Goal: Manage account settings: Manage account settings

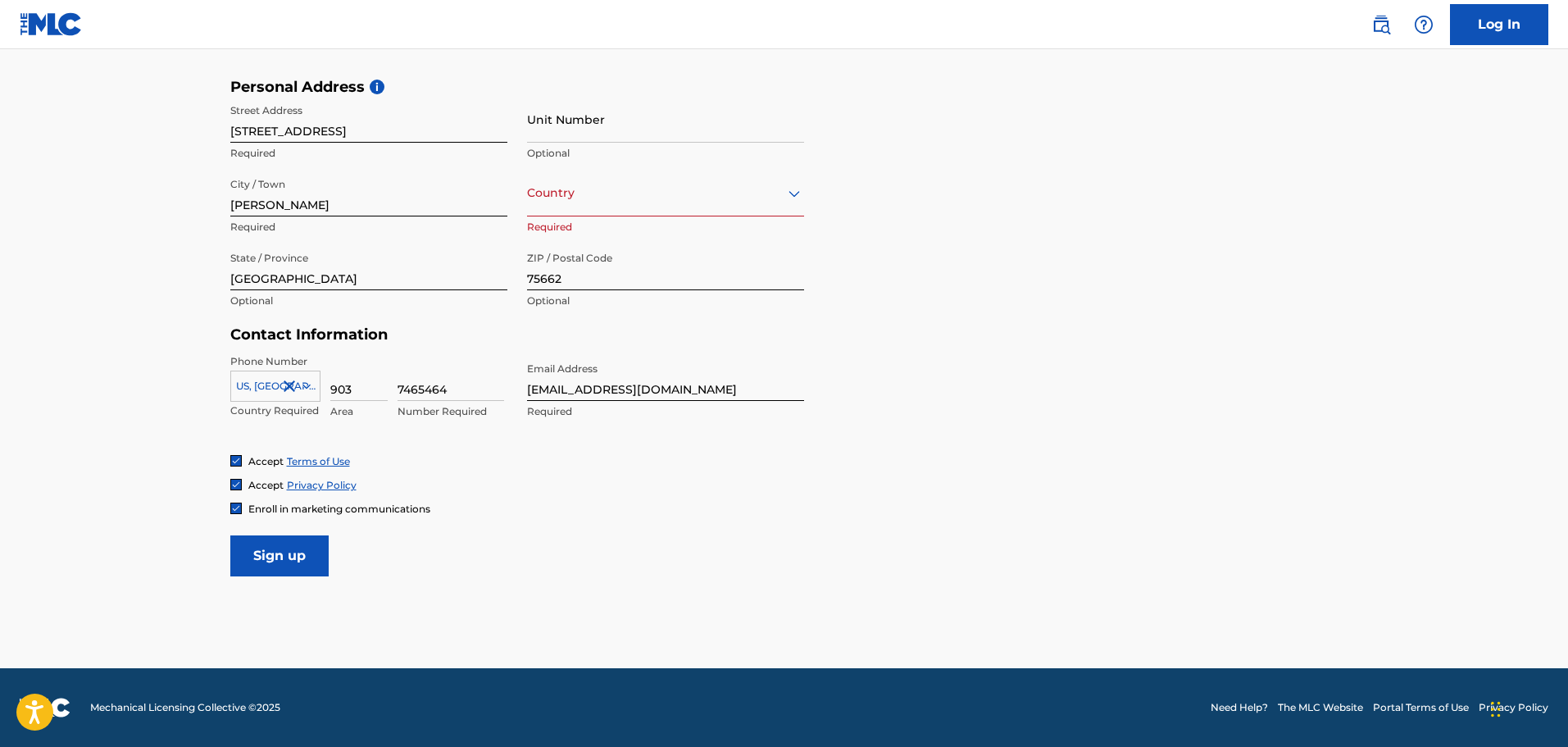
click at [285, 549] on input "Sign up" at bounding box center [279, 555] width 98 height 41
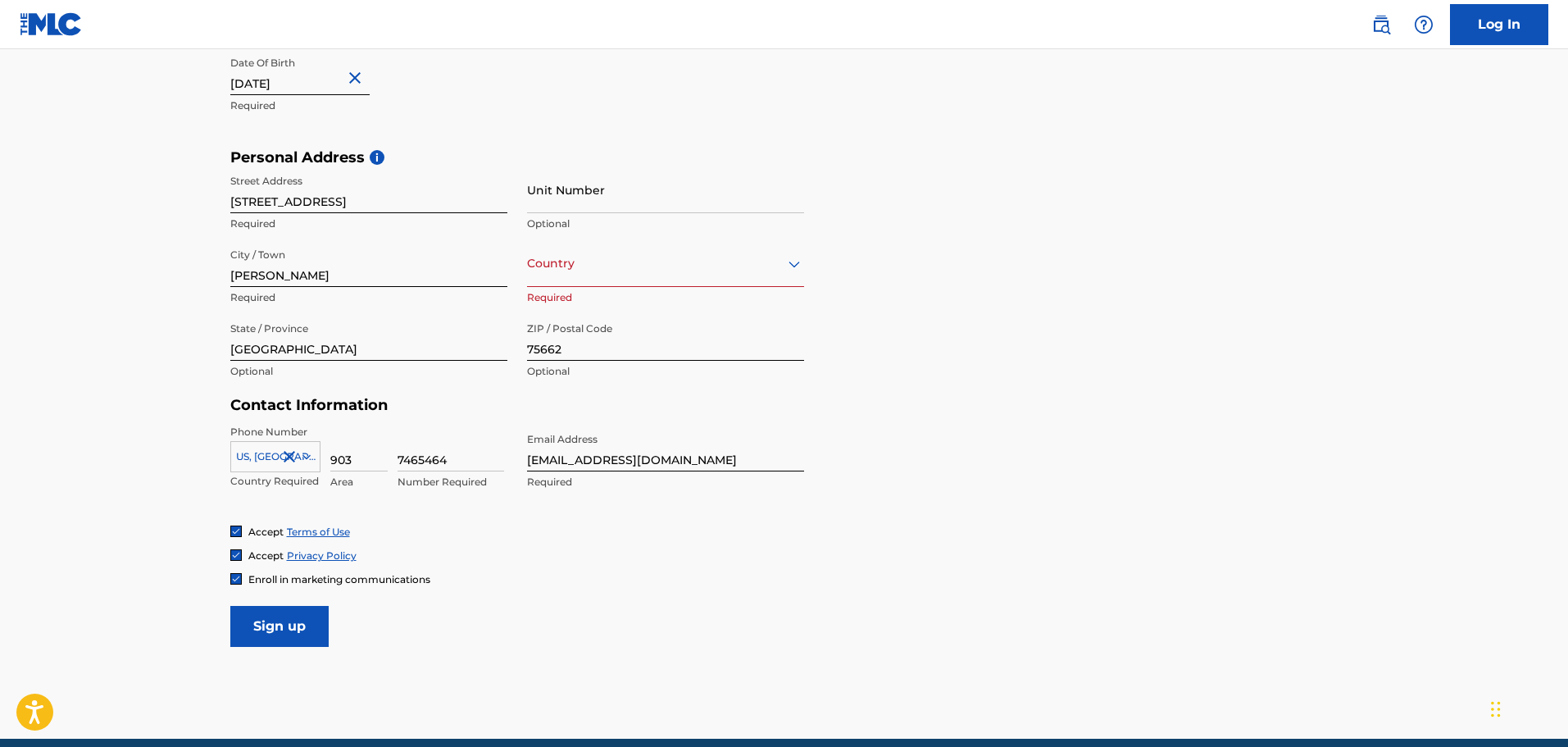
scroll to position [371, 0]
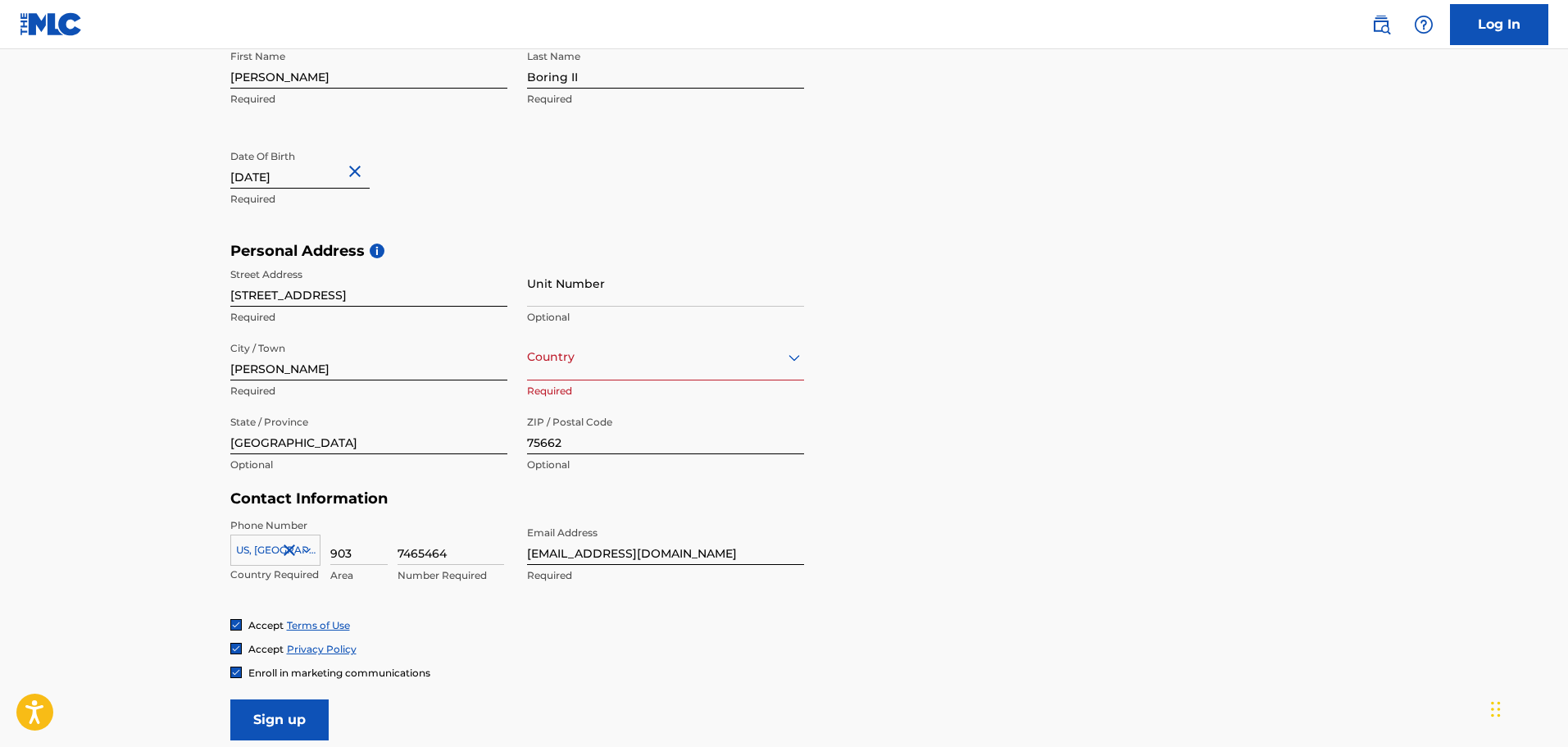
click at [552, 365] on div at bounding box center [665, 357] width 277 height 20
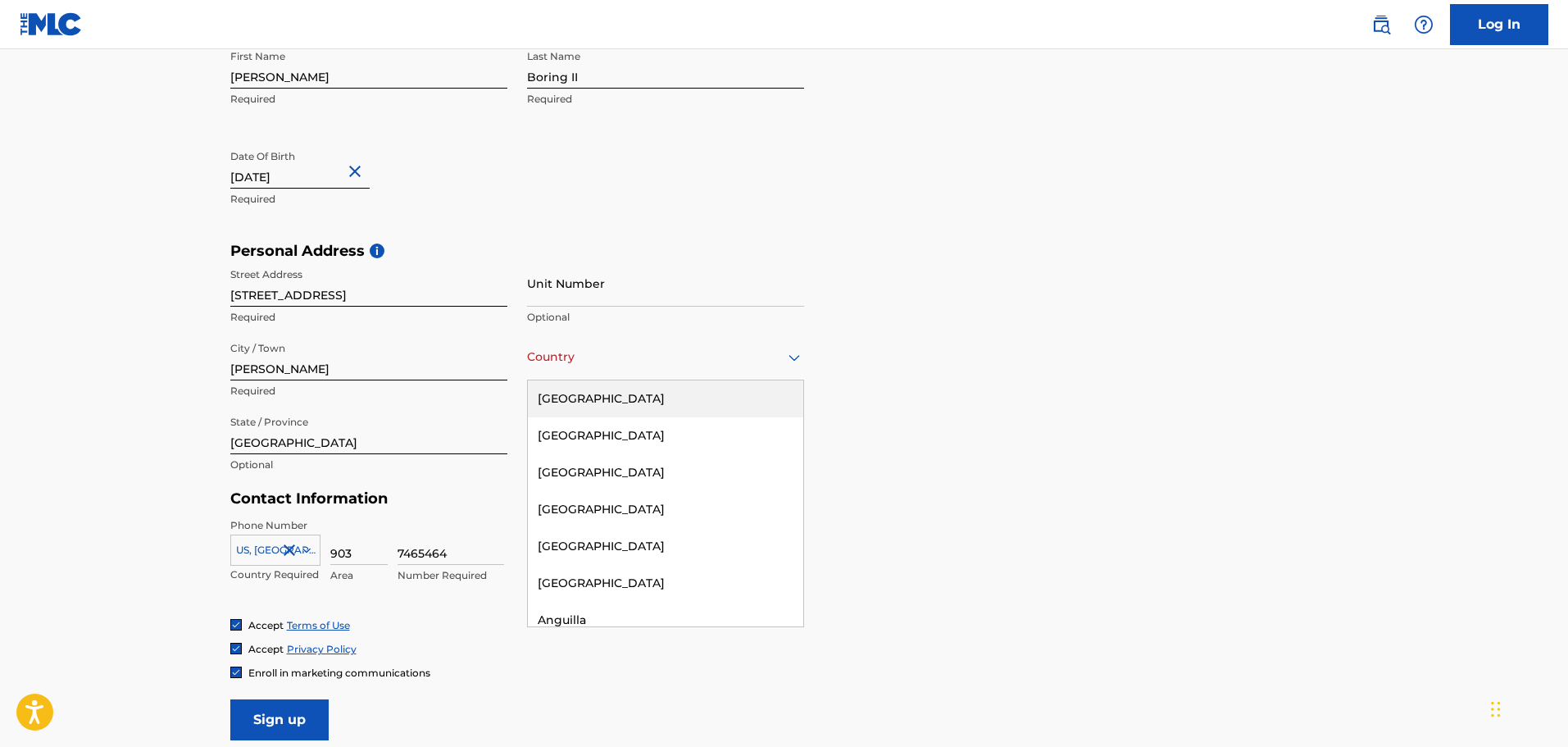
click at [562, 401] on div "[GEOGRAPHIC_DATA]" at bounding box center [666, 399] width 276 height 37
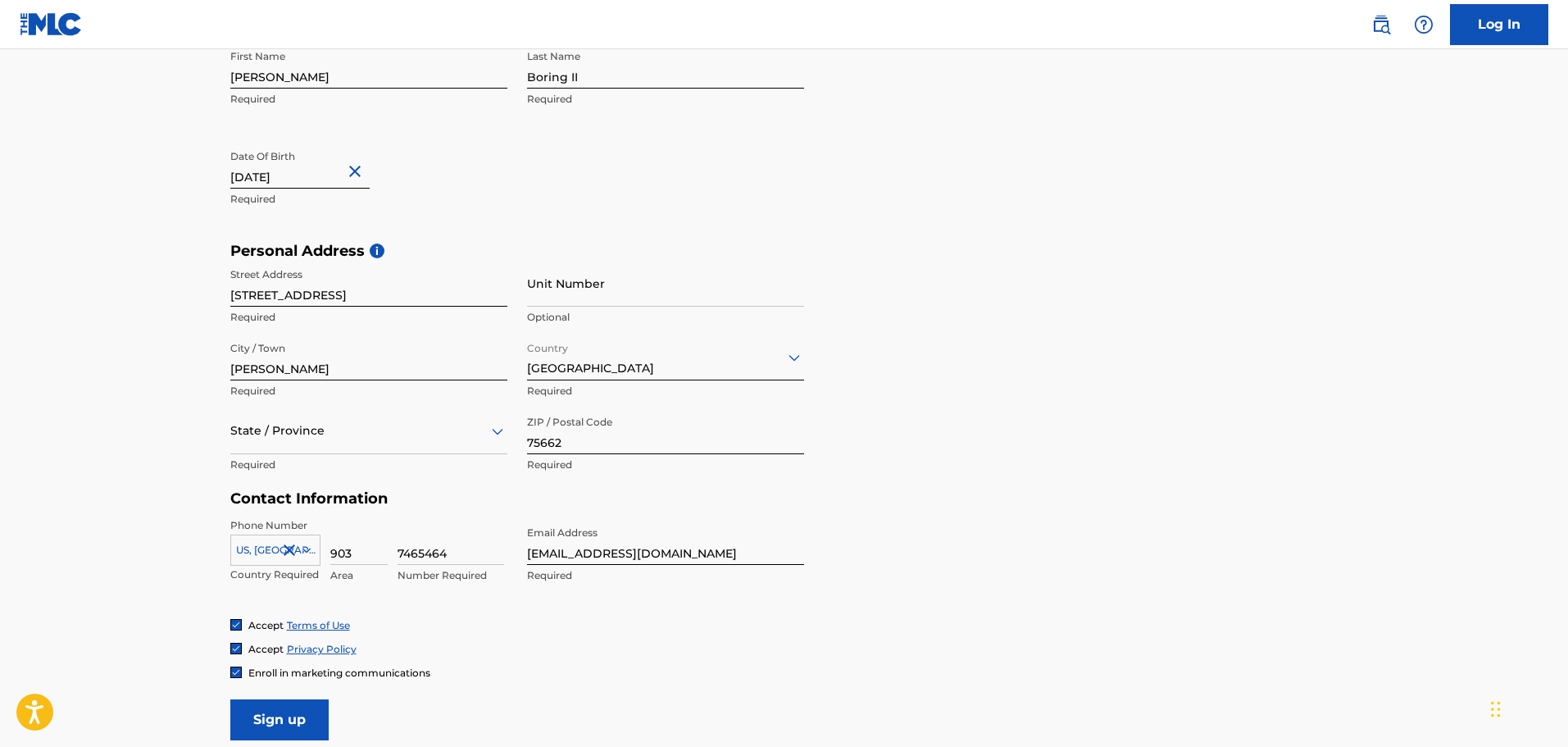
click at [318, 447] on div "State / Province" at bounding box center [368, 431] width 277 height 46
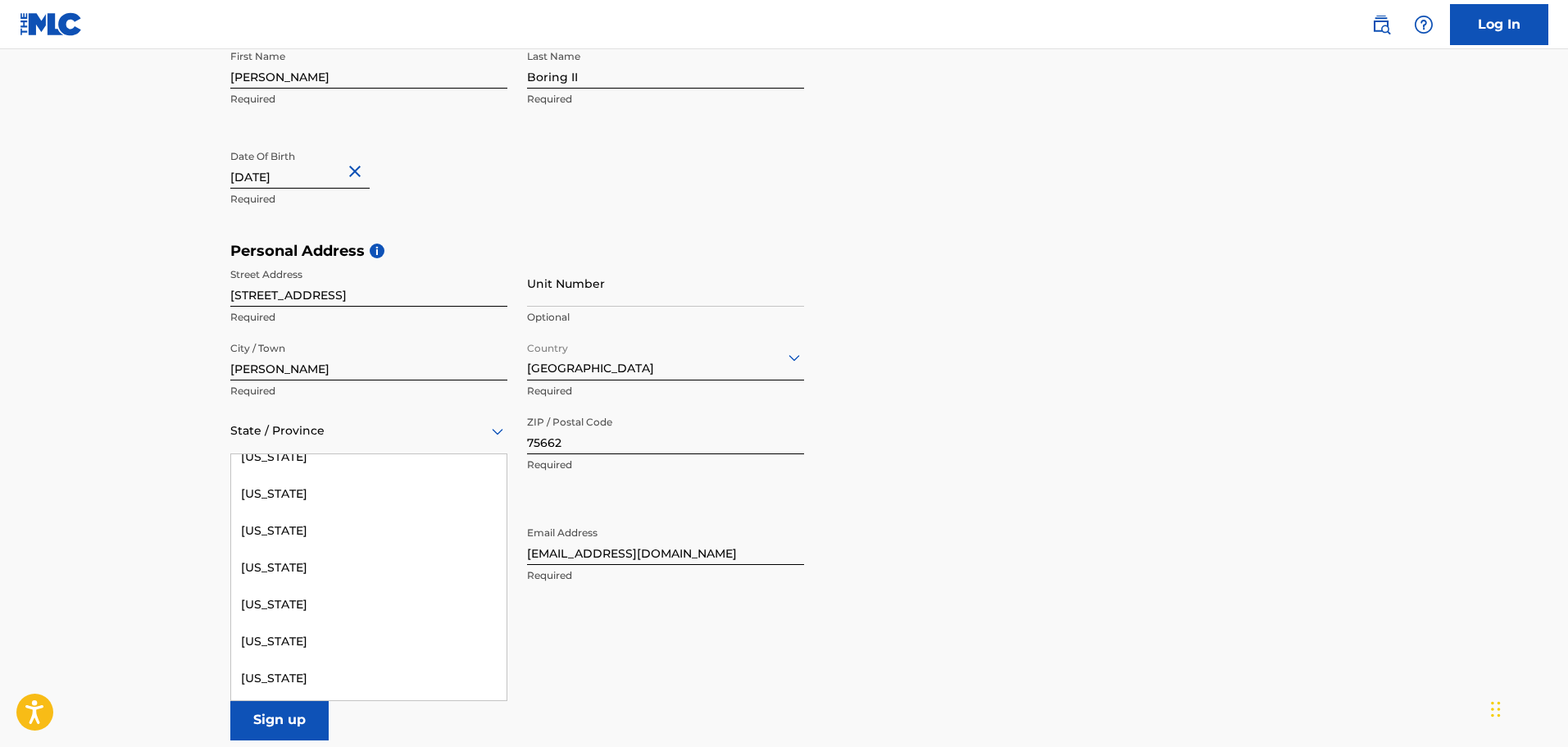
scroll to position [1640, 0]
click at [304, 600] on div "[US_STATE]" at bounding box center [369, 603] width 276 height 37
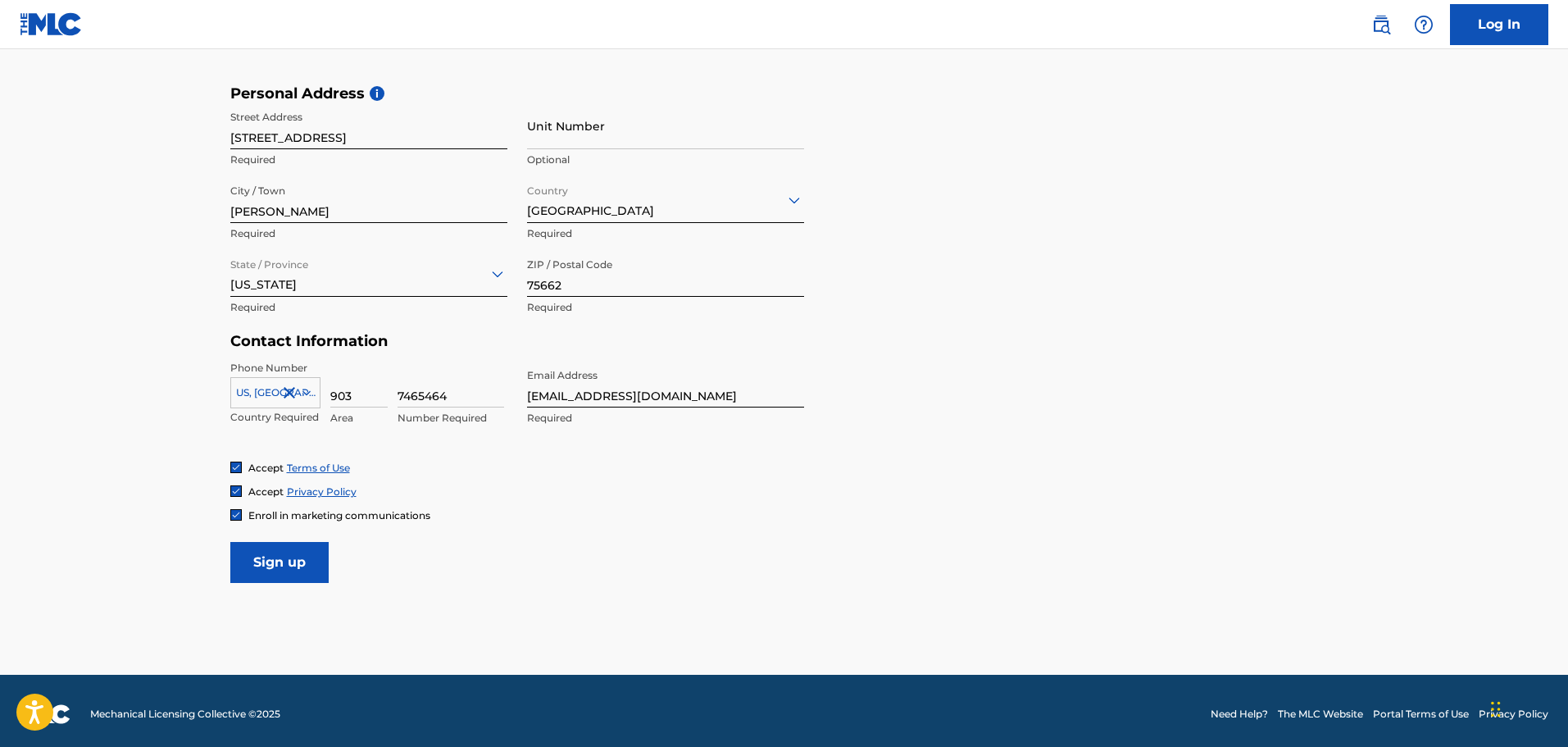
scroll to position [535, 0]
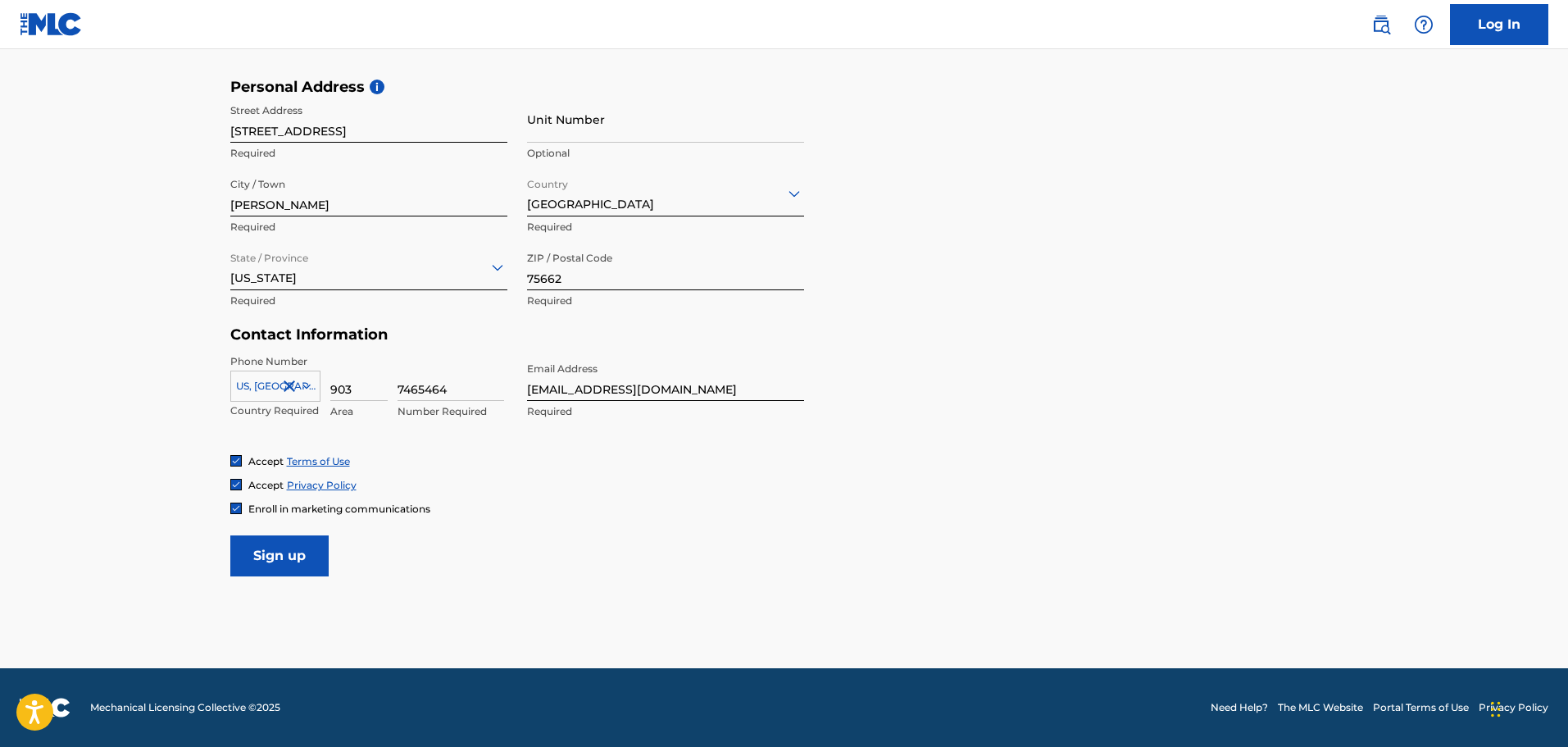
click at [312, 556] on input "Sign up" at bounding box center [279, 555] width 98 height 41
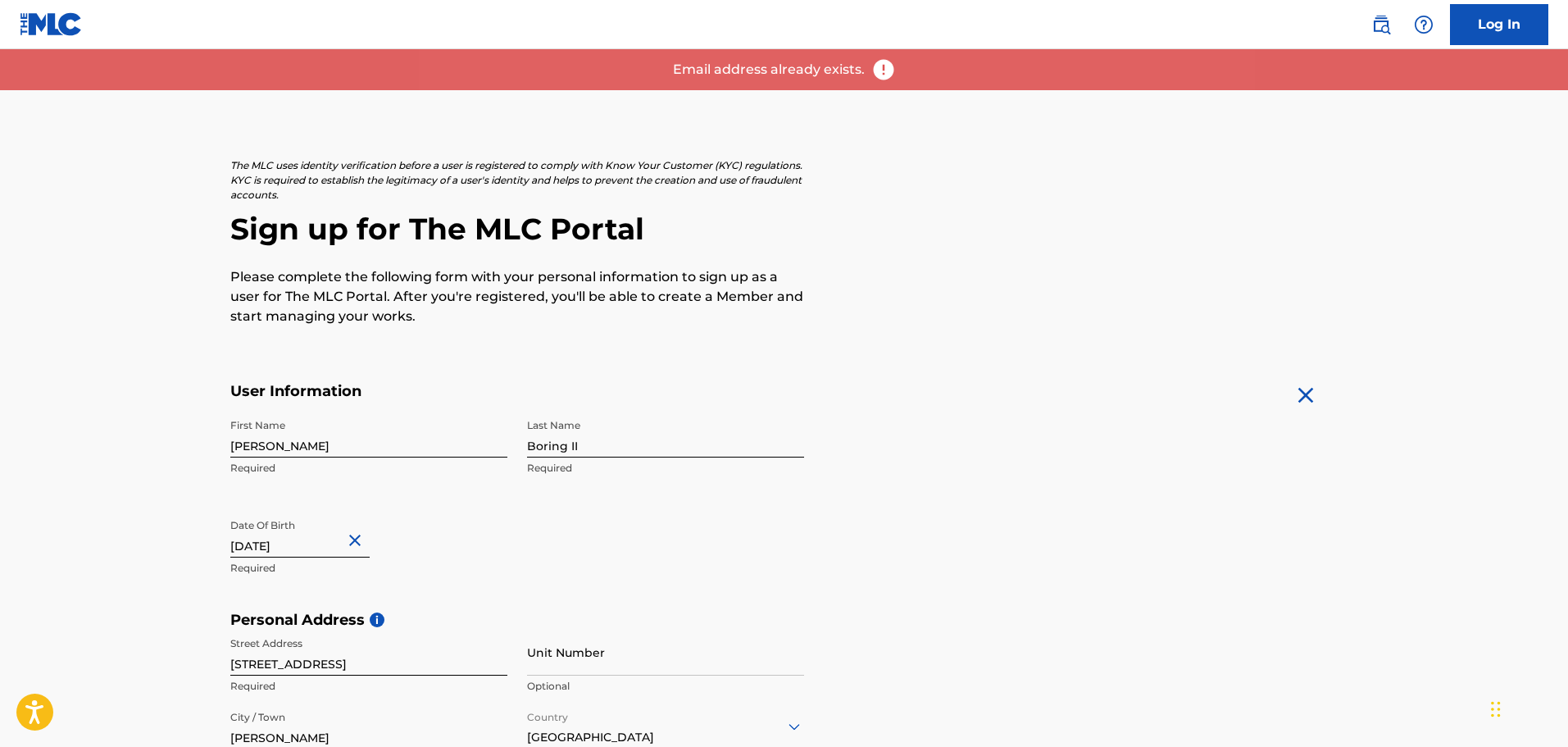
scroll to position [0, 0]
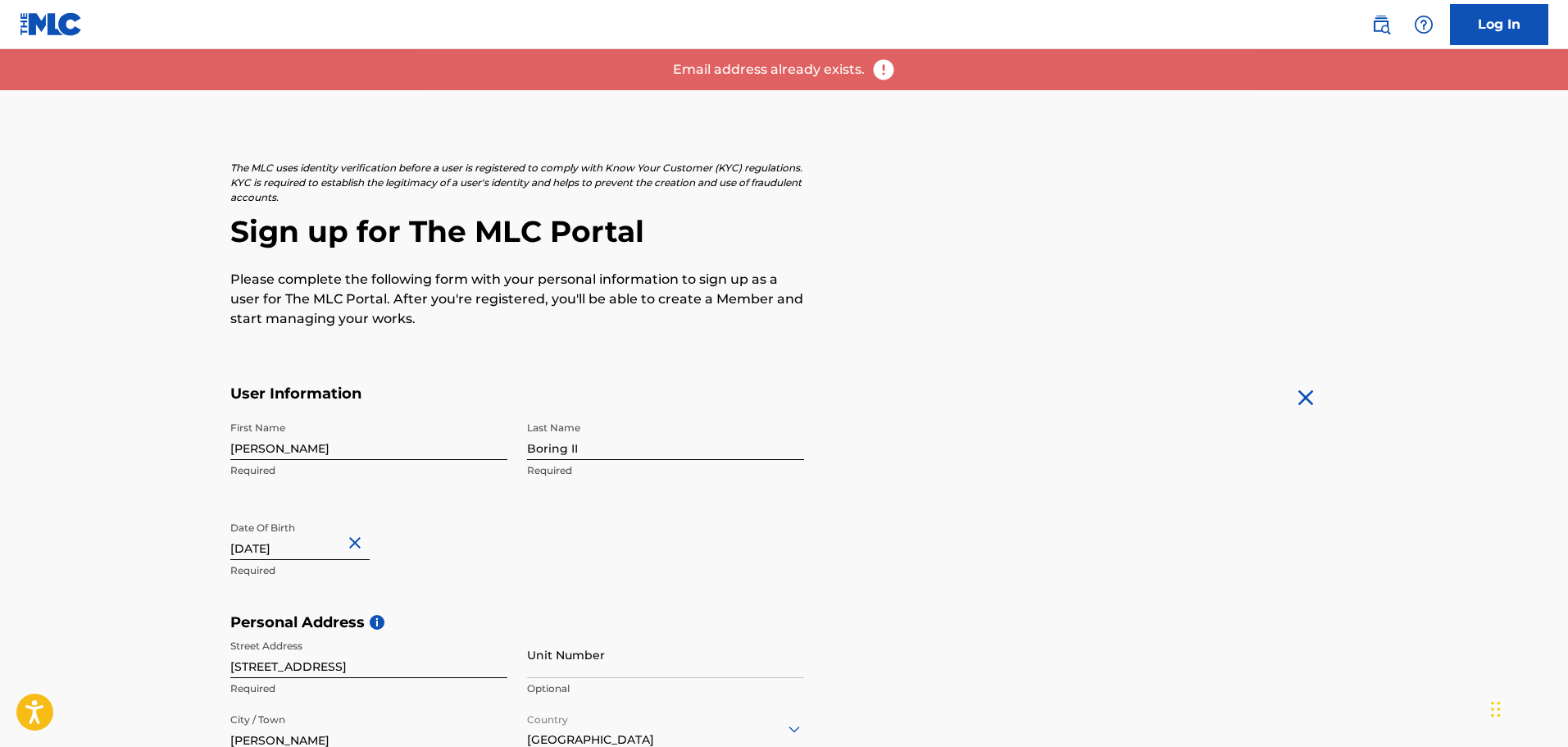
click at [1503, 21] on link "Log In" at bounding box center [1499, 24] width 98 height 41
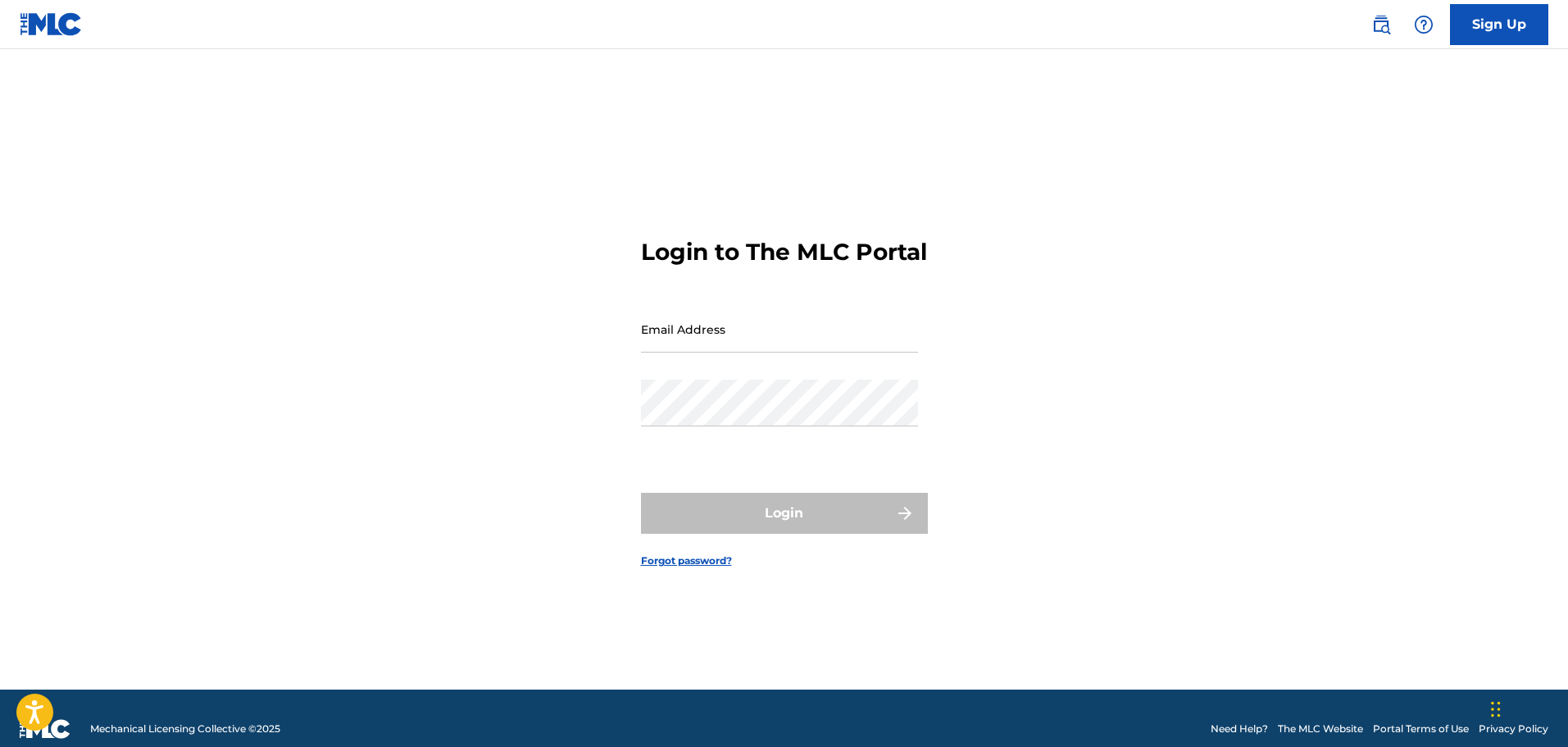
click at [693, 330] on input "Email Address" at bounding box center [779, 329] width 277 height 46
type input "[EMAIL_ADDRESS][DOMAIN_NAME]"
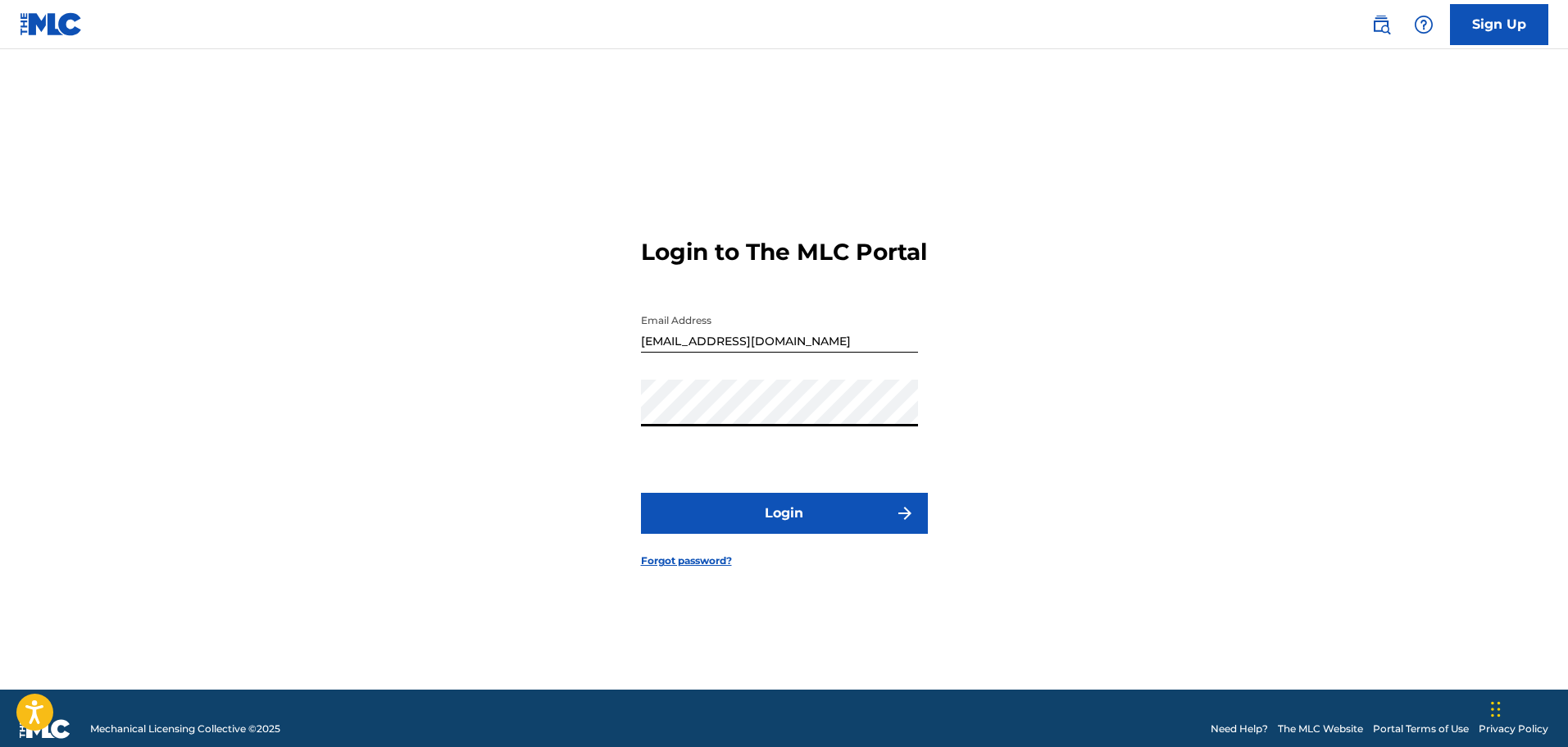
click at [779, 530] on button "Login" at bounding box center [784, 513] width 287 height 41
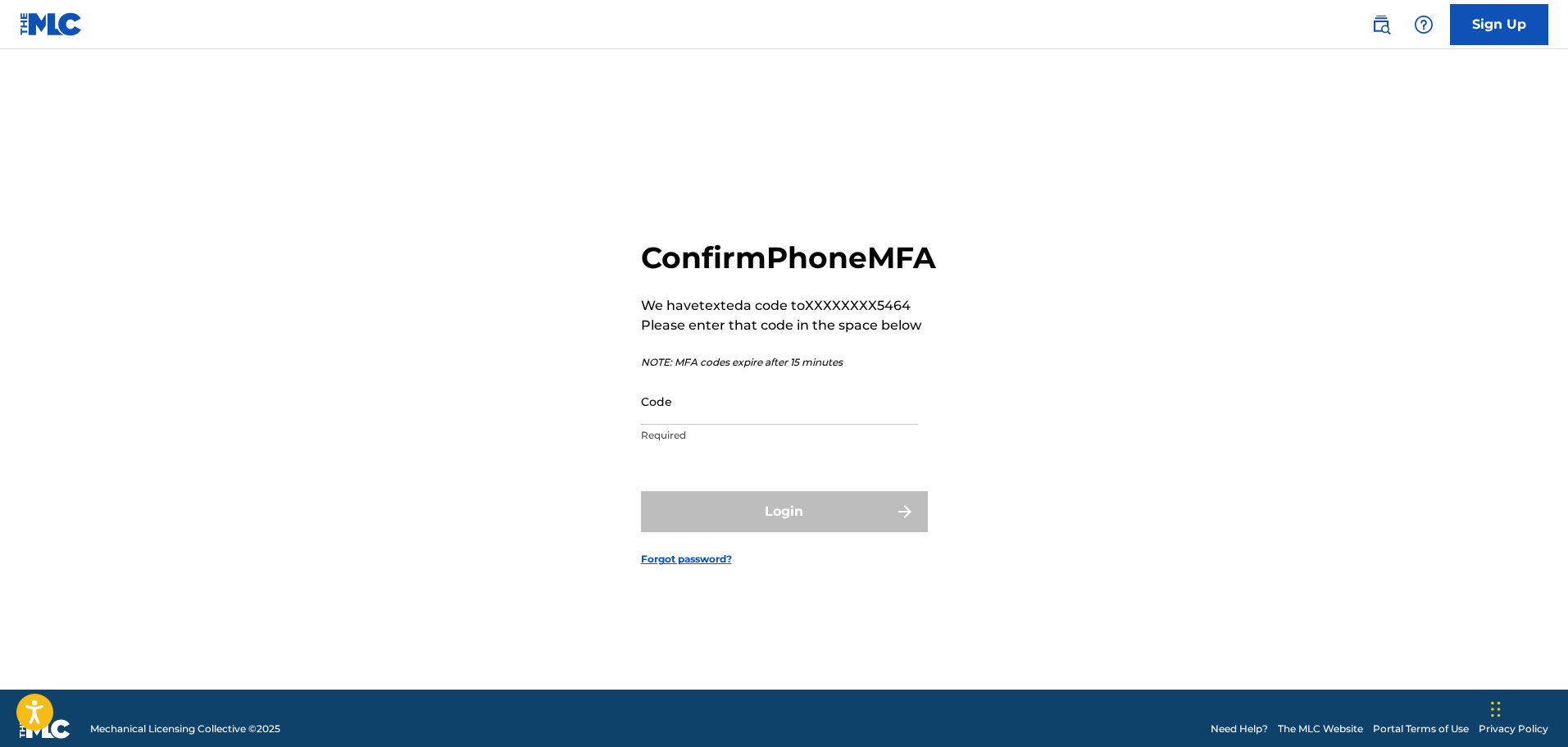
click at [686, 422] on input "Code" at bounding box center [779, 401] width 277 height 46
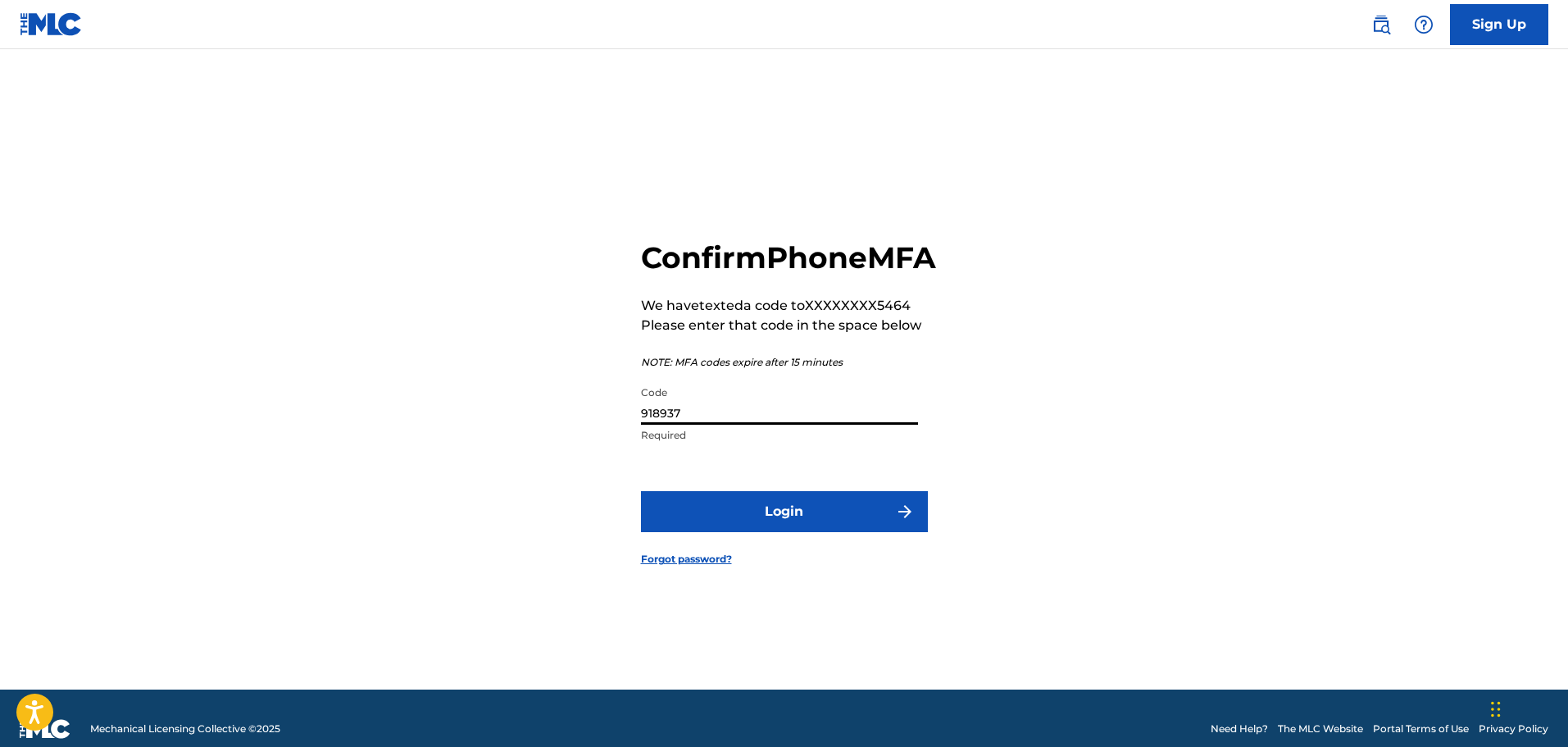
type input "918937"
click at [641, 491] on button "Login" at bounding box center [784, 511] width 287 height 41
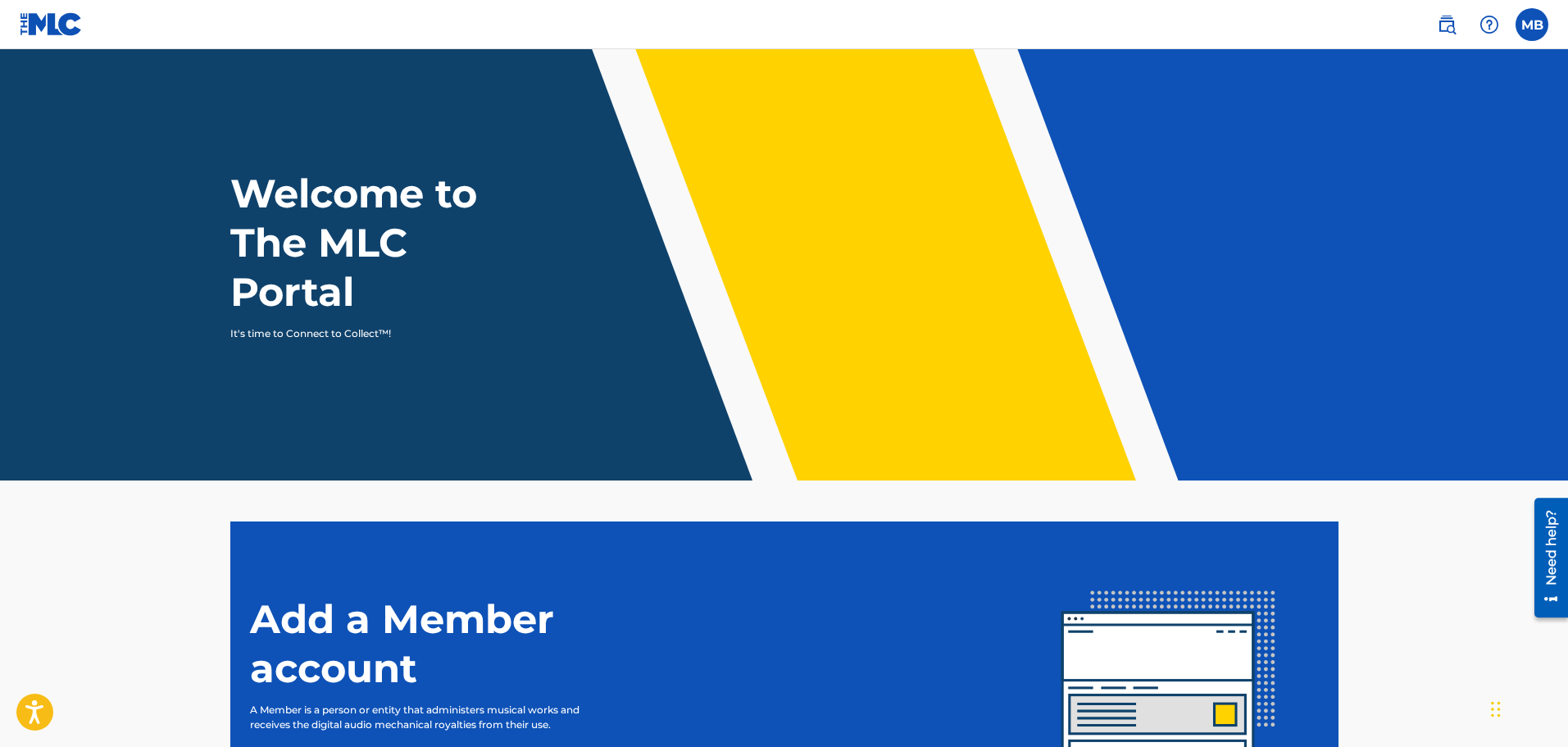
click at [1532, 24] on label at bounding box center [1532, 25] width 33 height 33
click at [1532, 25] on input "MB [PERSON_NAME] [EMAIL_ADDRESS][DOMAIN_NAME] Notification Preferences Profile …" at bounding box center [1532, 25] width 0 height 0
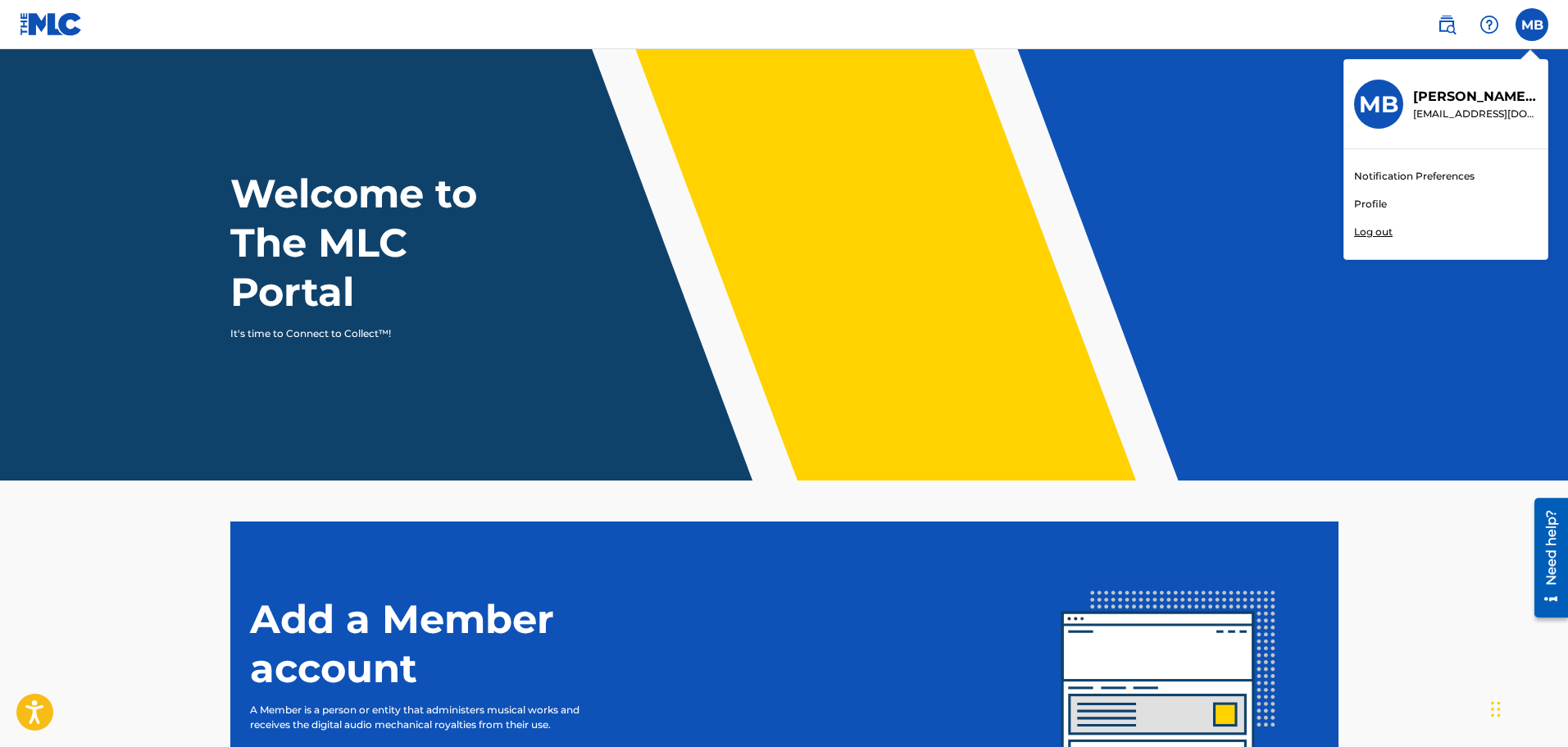
click at [1374, 203] on link "Profile" at bounding box center [1370, 203] width 33 height 14
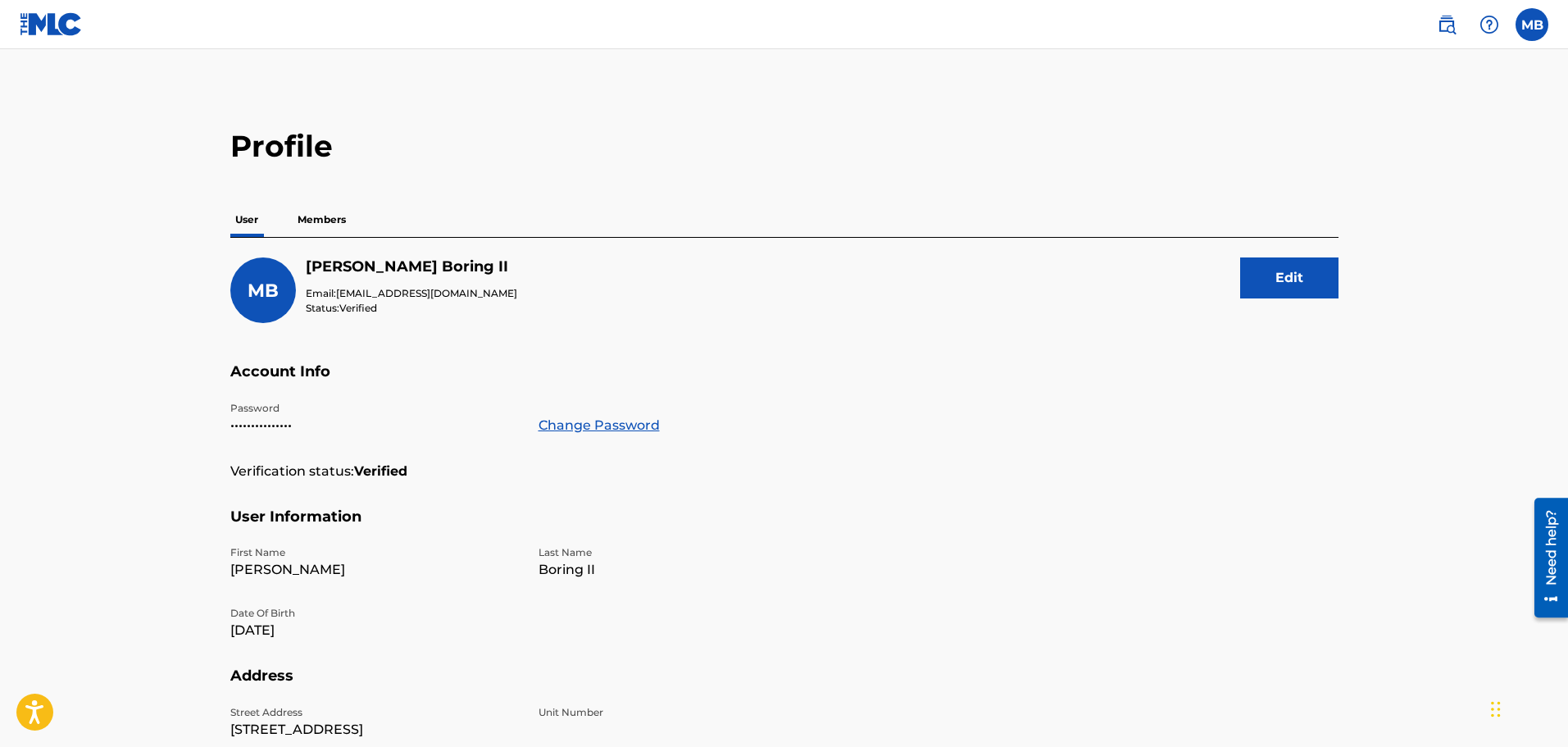
click at [342, 224] on p "Members" at bounding box center [322, 220] width 58 height 35
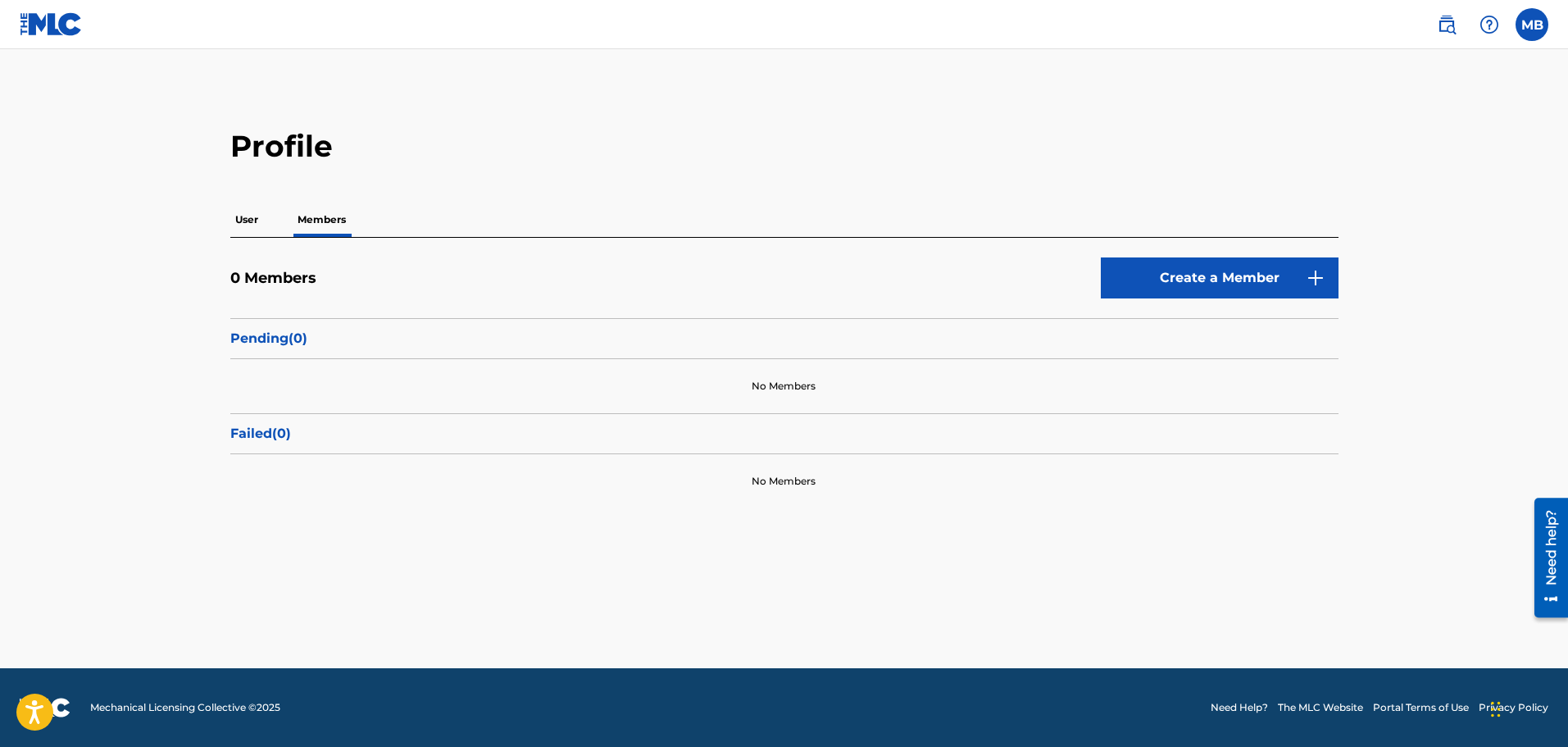
click at [51, 24] on img at bounding box center [50, 24] width 63 height 24
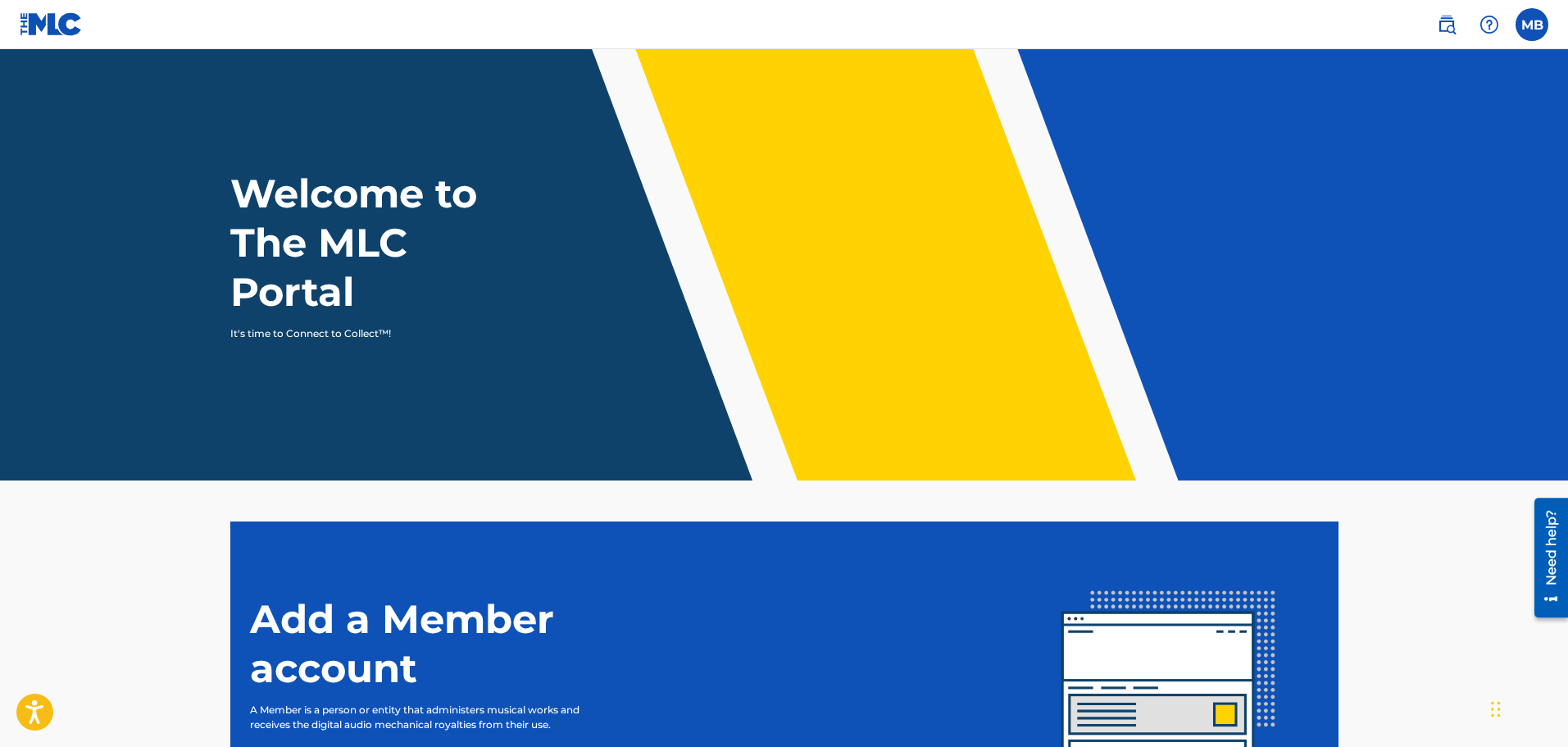
click at [1455, 25] on img at bounding box center [1447, 24] width 19 height 19
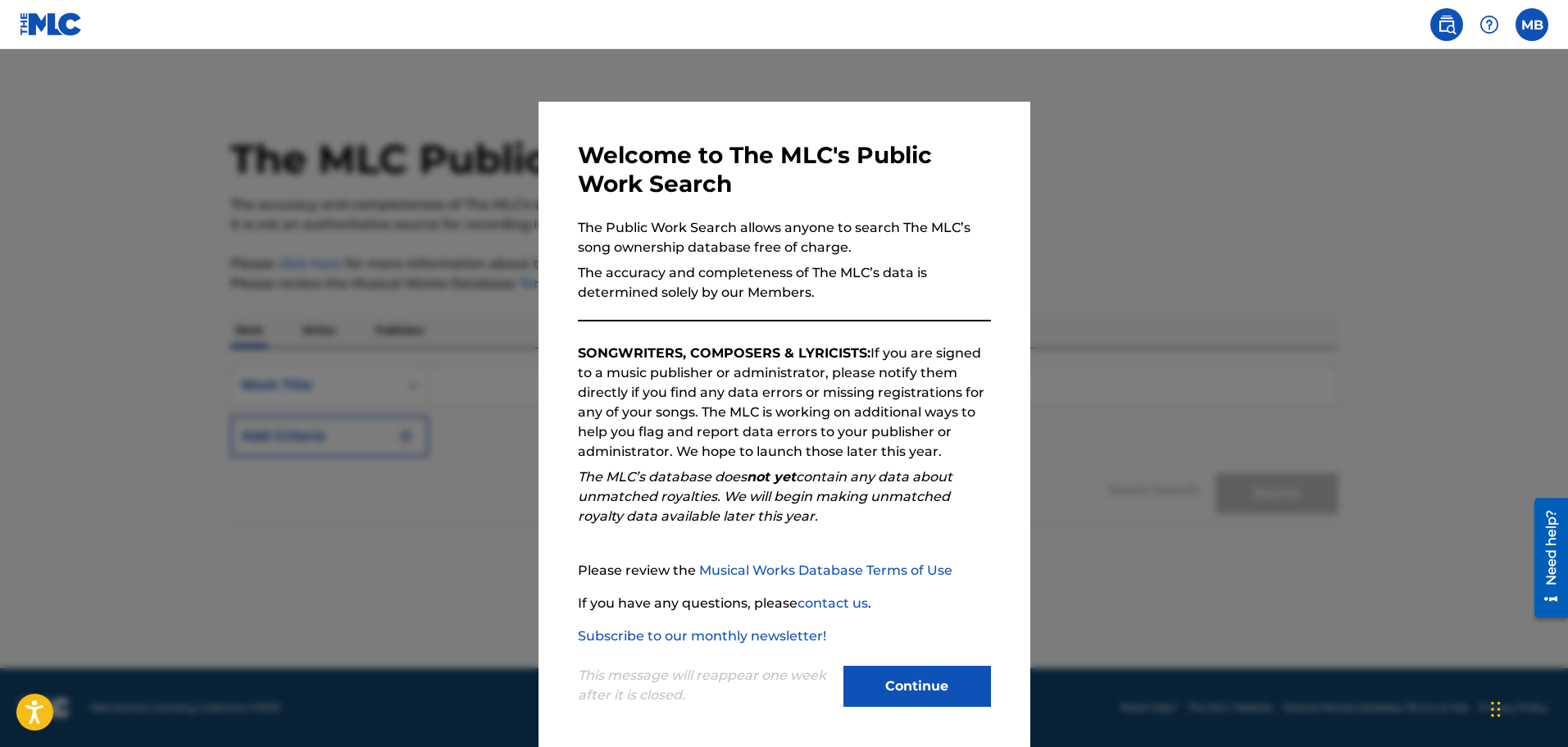
click at [1252, 212] on div at bounding box center [784, 422] width 1568 height 747
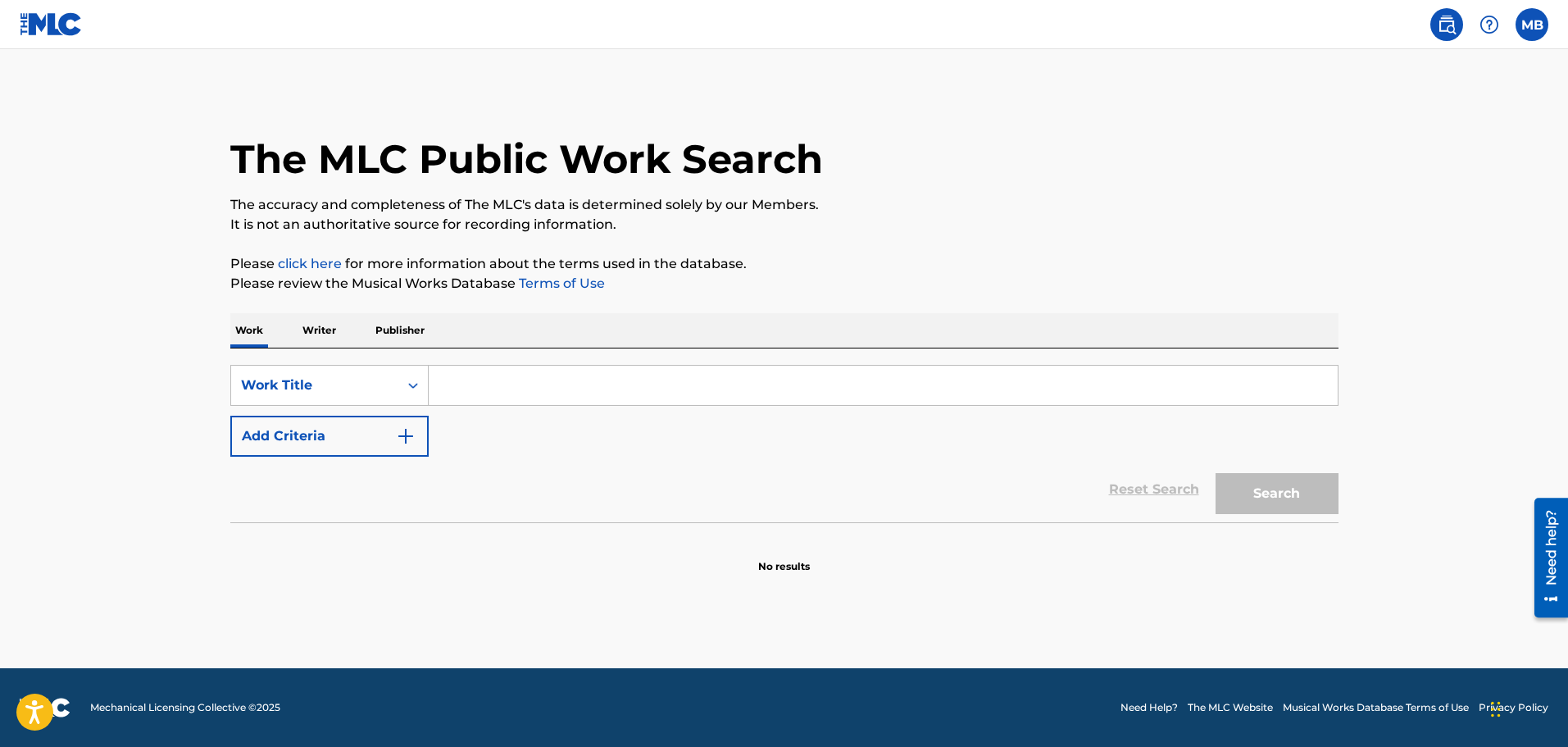
click at [1529, 22] on label at bounding box center [1532, 25] width 33 height 33
click at [1532, 25] on input "MB [PERSON_NAME] [EMAIL_ADDRESS][DOMAIN_NAME] Notification Preferences Profile …" at bounding box center [1532, 25] width 0 height 0
click at [1364, 200] on link "Profile" at bounding box center [1370, 203] width 33 height 14
